Goal: Task Accomplishment & Management: Manage account settings

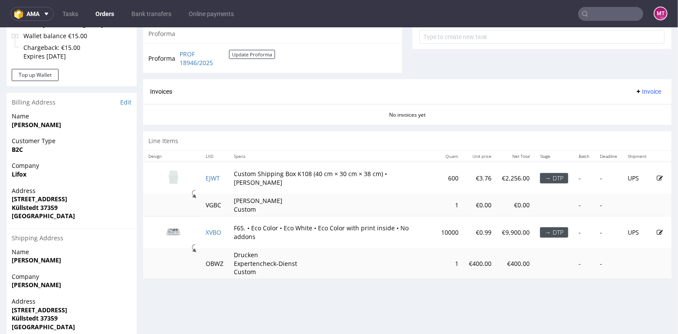
scroll to position [328, 0]
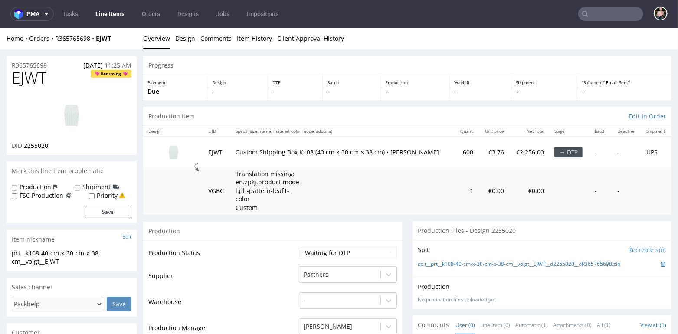
click at [69, 110] on img at bounding box center [71, 114] width 69 height 39
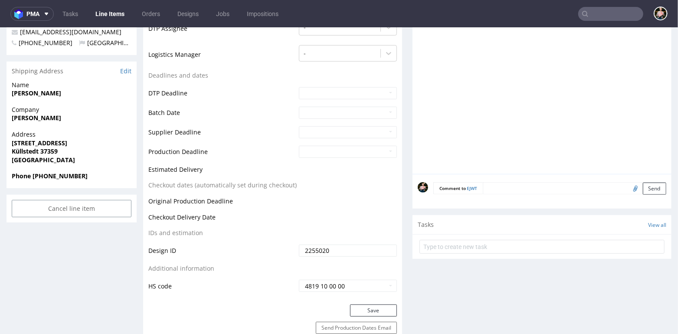
scroll to position [326, 0]
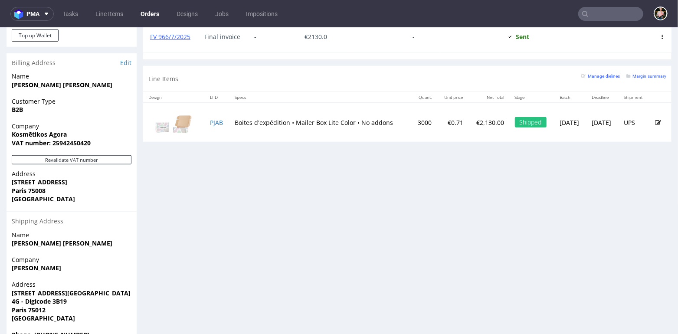
scroll to position [479, 0]
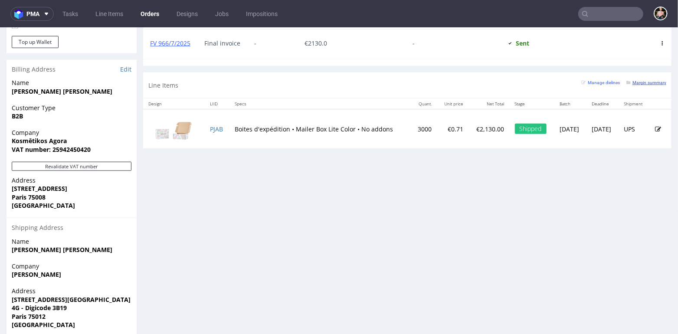
click at [636, 80] on small "Margin summary" at bounding box center [647, 82] width 40 height 5
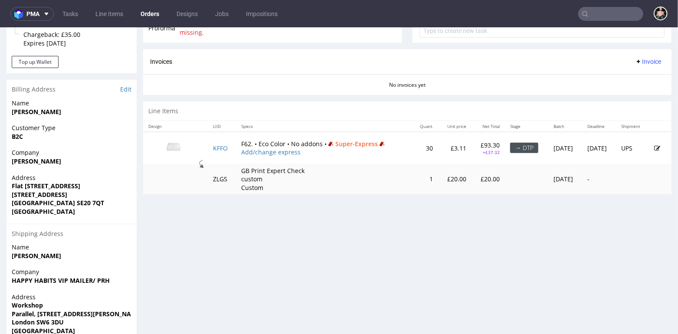
scroll to position [398, 0]
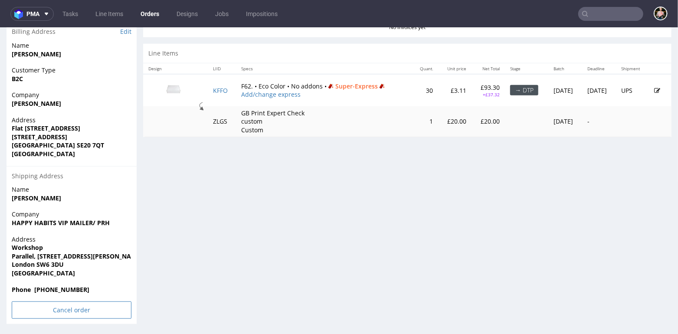
click at [68, 307] on input "Cancel order" at bounding box center [72, 309] width 120 height 17
click at [54, 284] on icon at bounding box center [53, 286] width 5 height 6
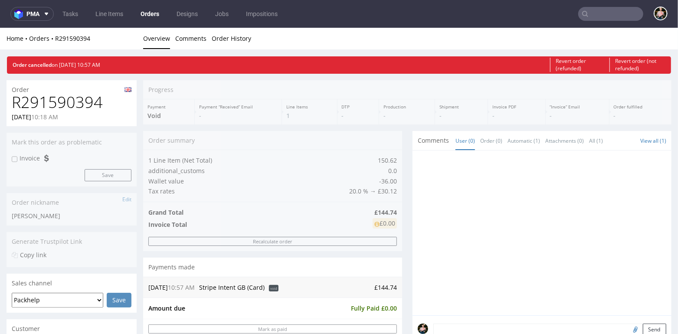
scroll to position [0, 0]
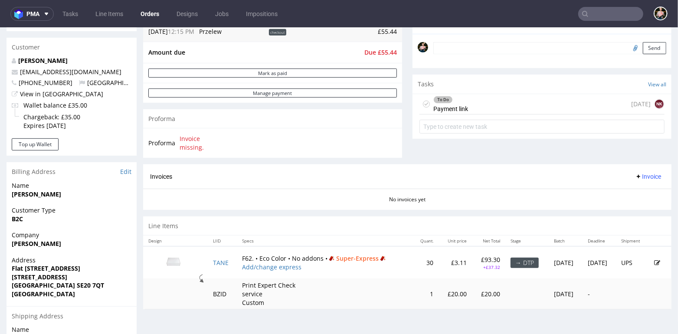
scroll to position [256, 0]
